Goal: Navigation & Orientation: Find specific page/section

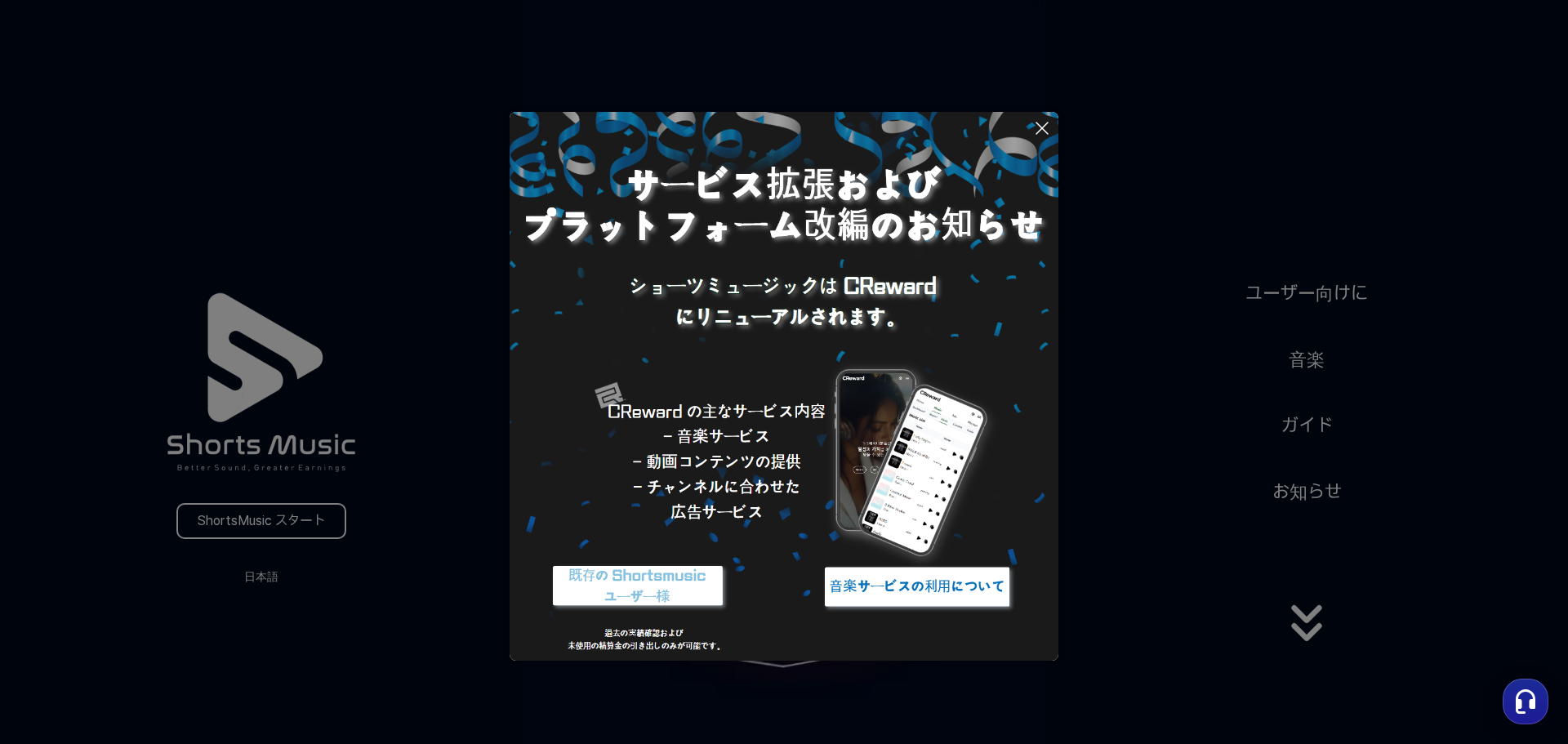
click at [1039, 124] on icon at bounding box center [1042, 128] width 12 height 12
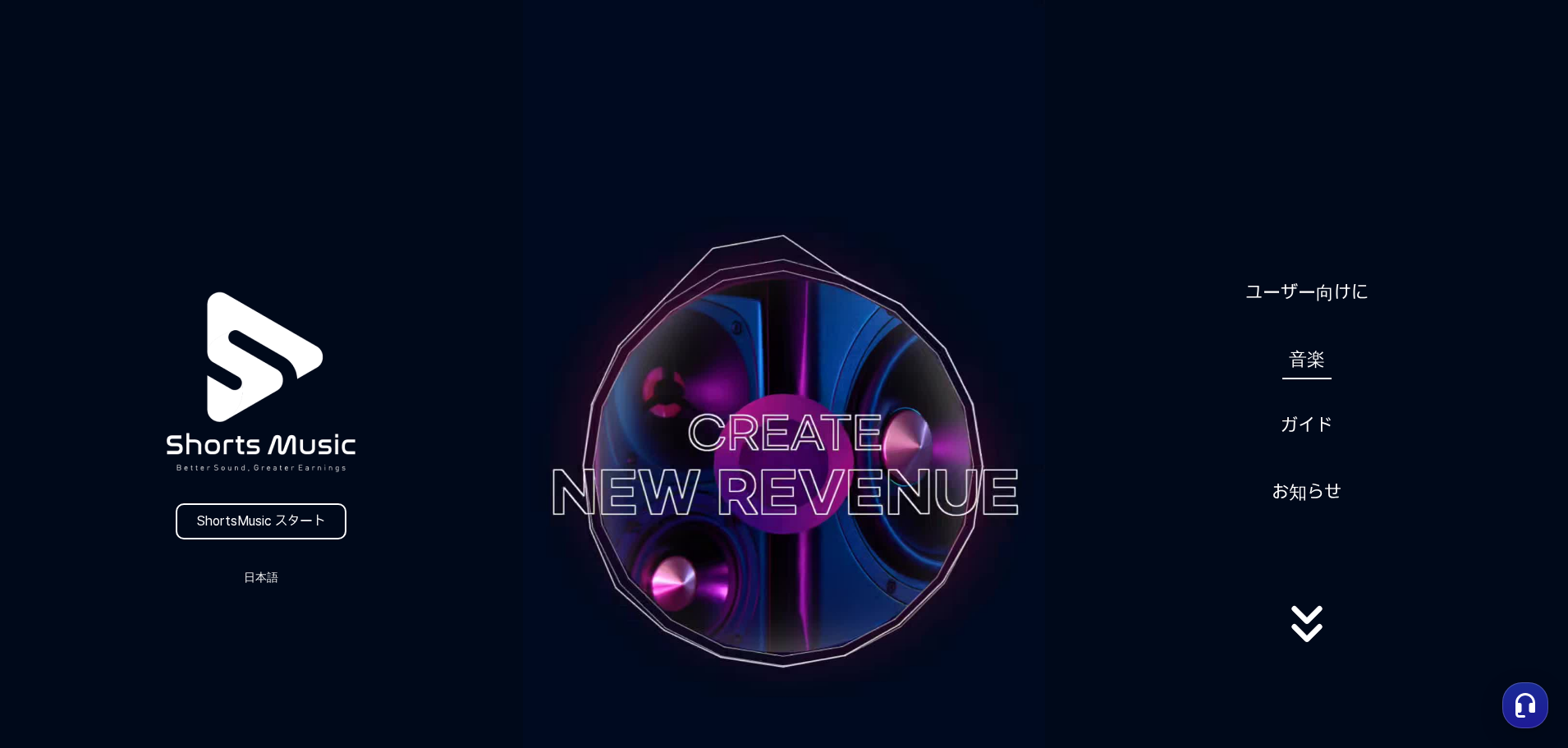
click at [1303, 365] on link "音楽" at bounding box center [1306, 360] width 49 height 40
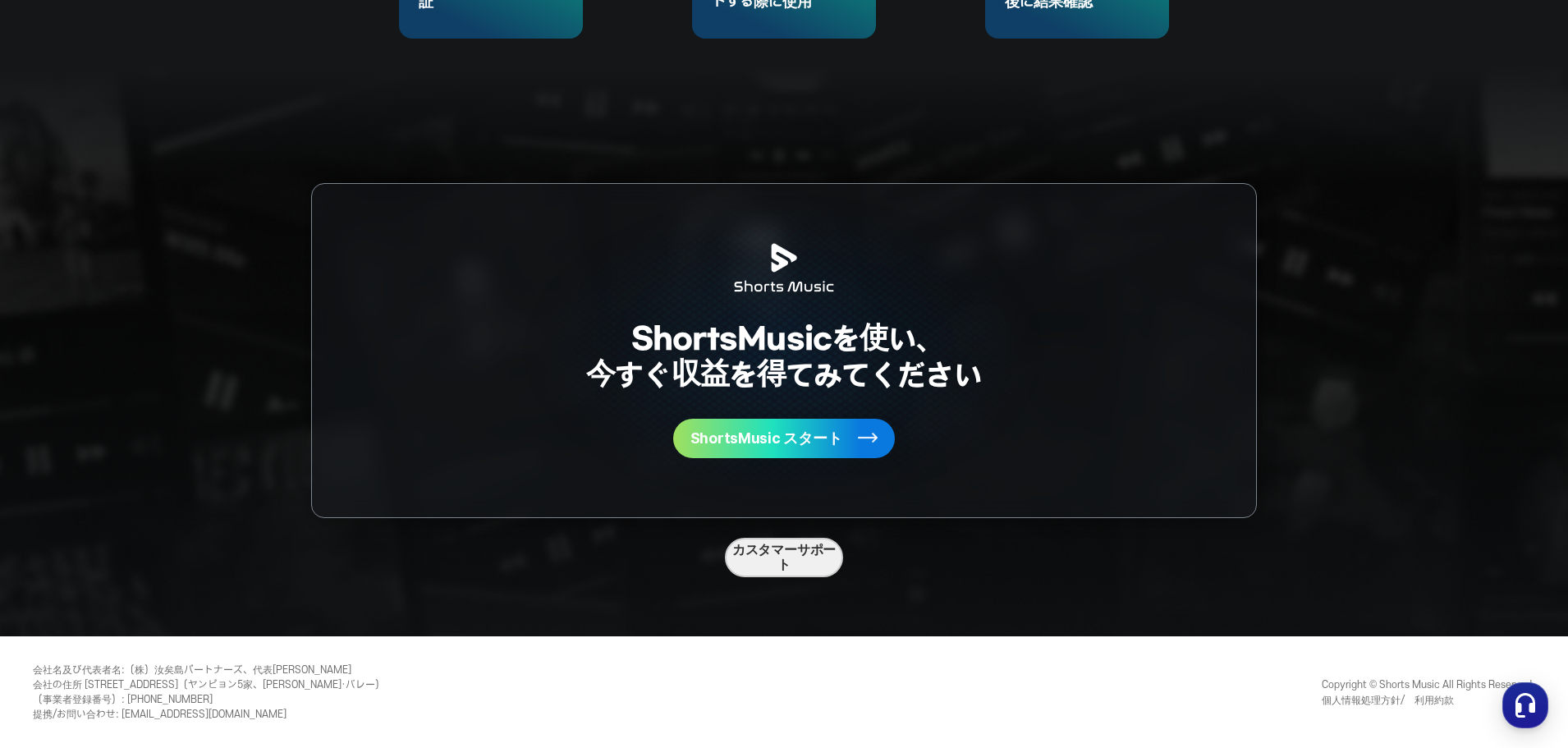
scroll to position [4137, 0]
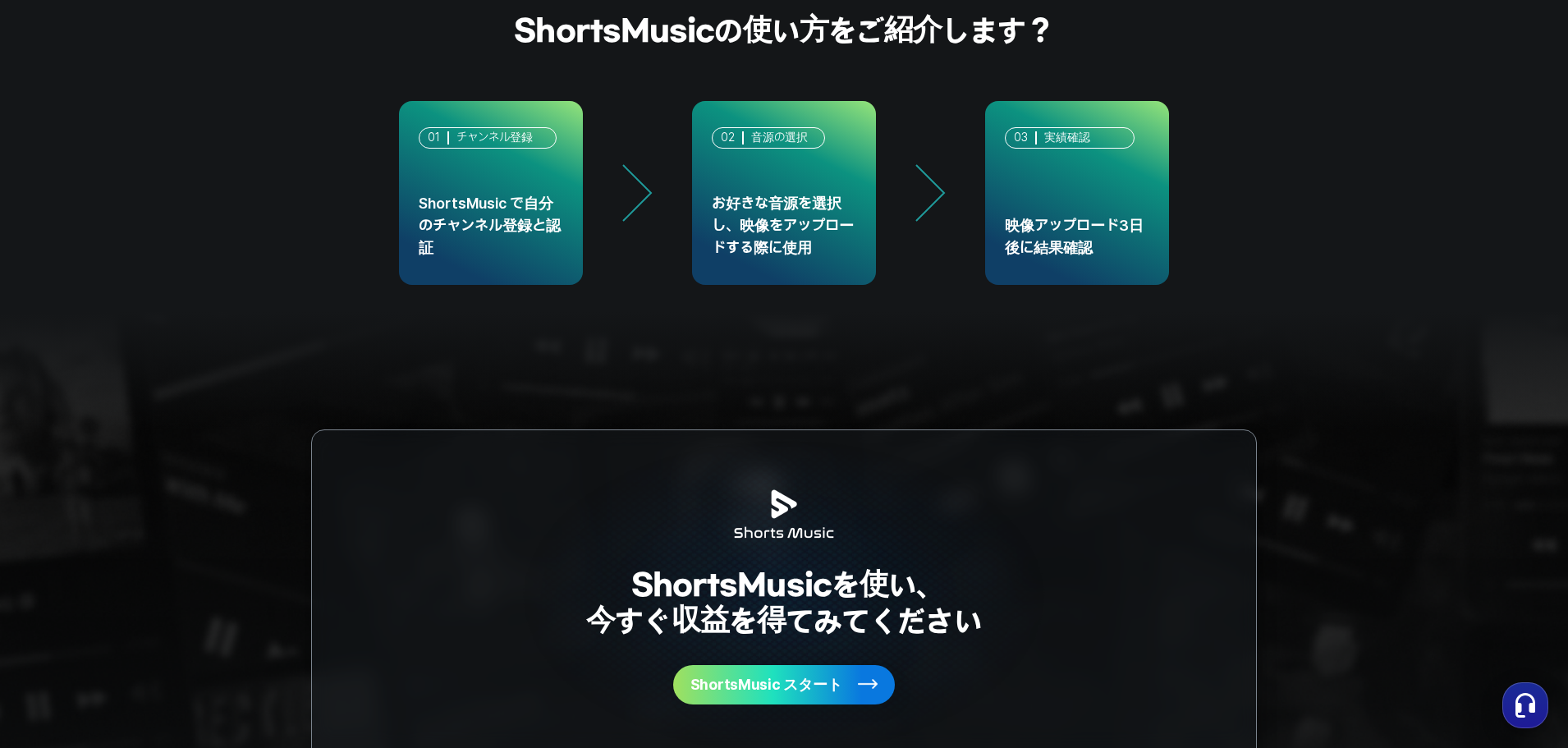
click at [1514, 706] on icon "button" at bounding box center [1525, 705] width 30 height 30
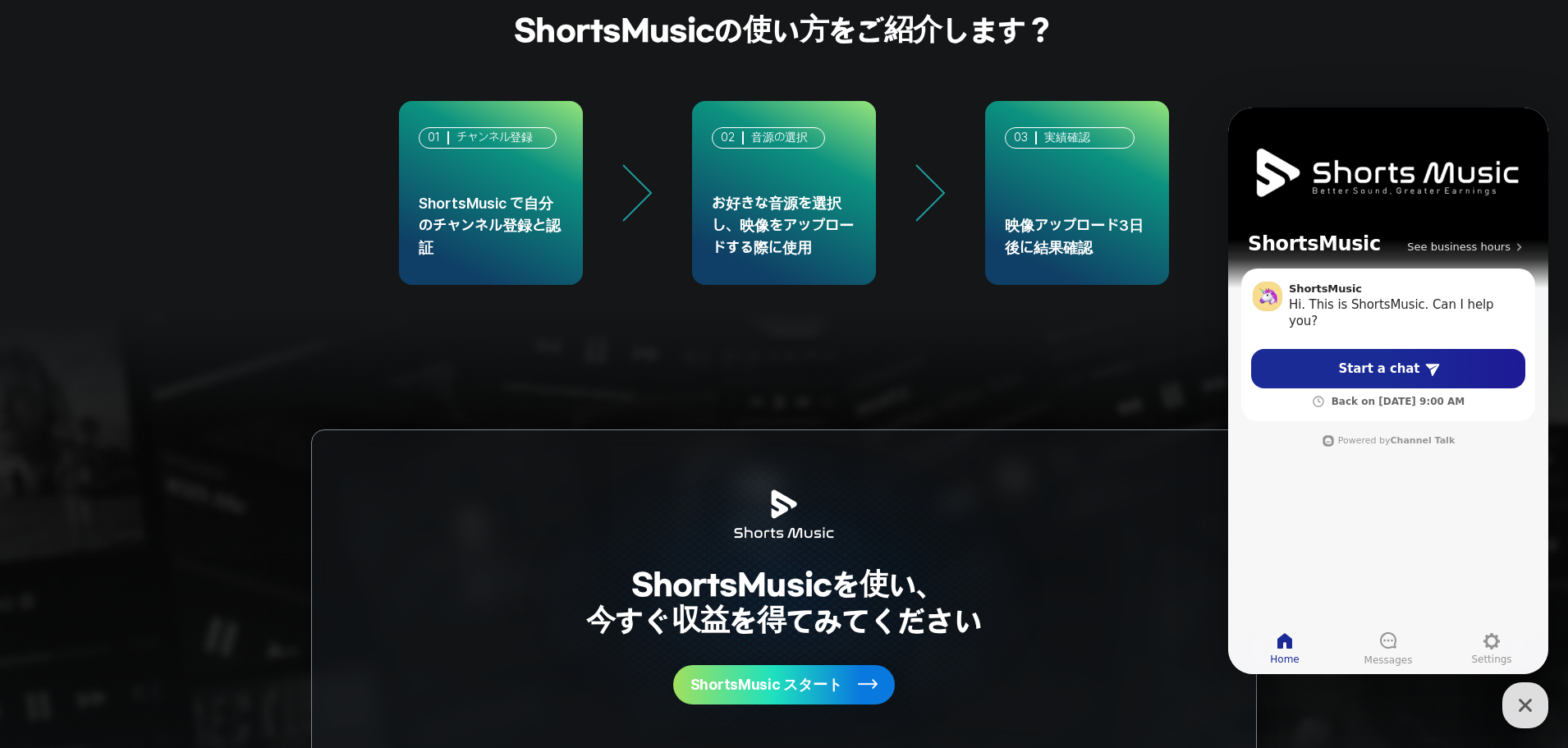
click at [1303, 68] on div "ShortsMusic の使い方をご紹介します？ 01 チャンネル登録 ShortsMusic で自分のチャンネル登録と認証 02 音源の選択 お好きな音源を…" at bounding box center [784, 148] width 1568 height 273
click at [1518, 703] on icon "button" at bounding box center [1525, 705] width 30 height 30
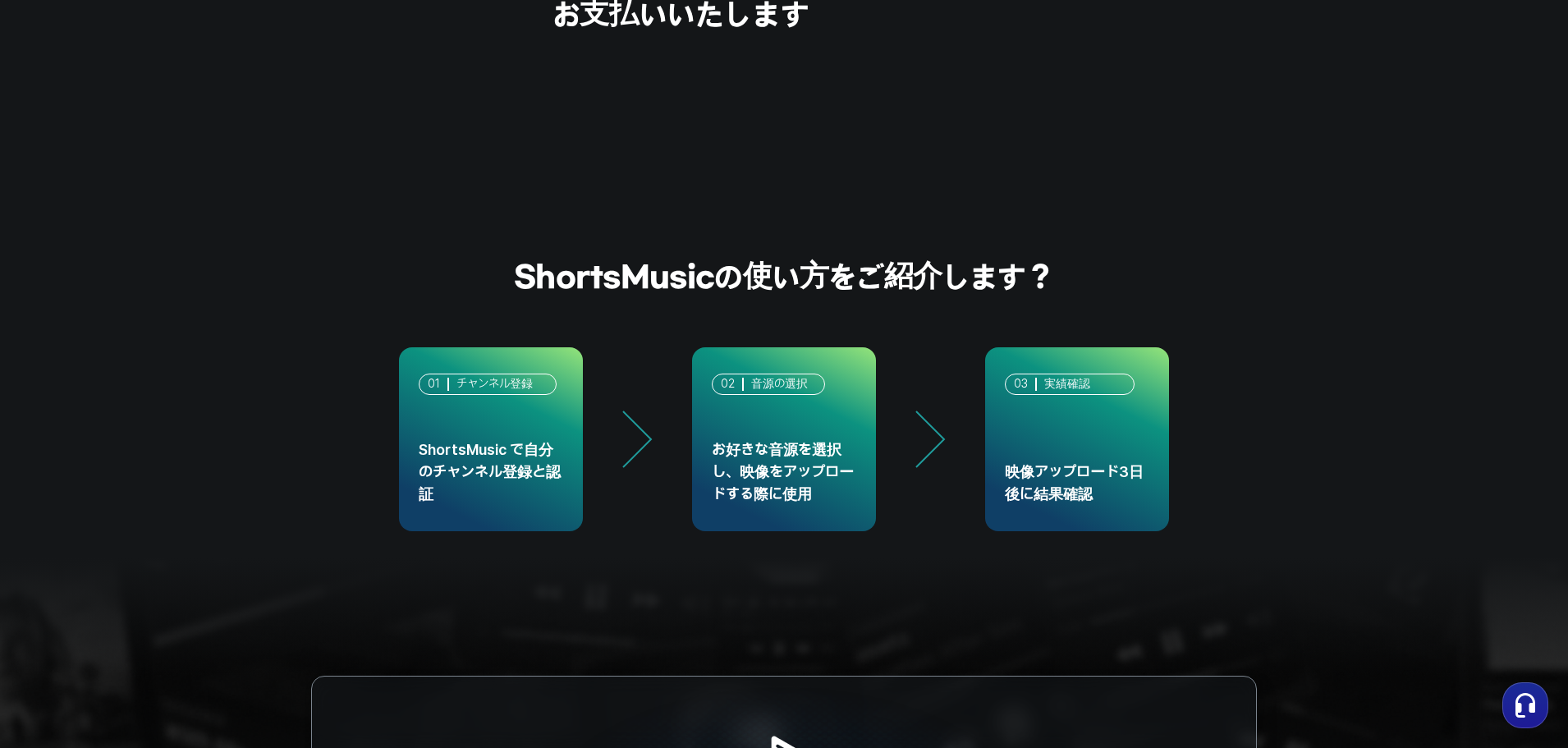
scroll to position [3808, 0]
